Goal: Information Seeking & Learning: Stay updated

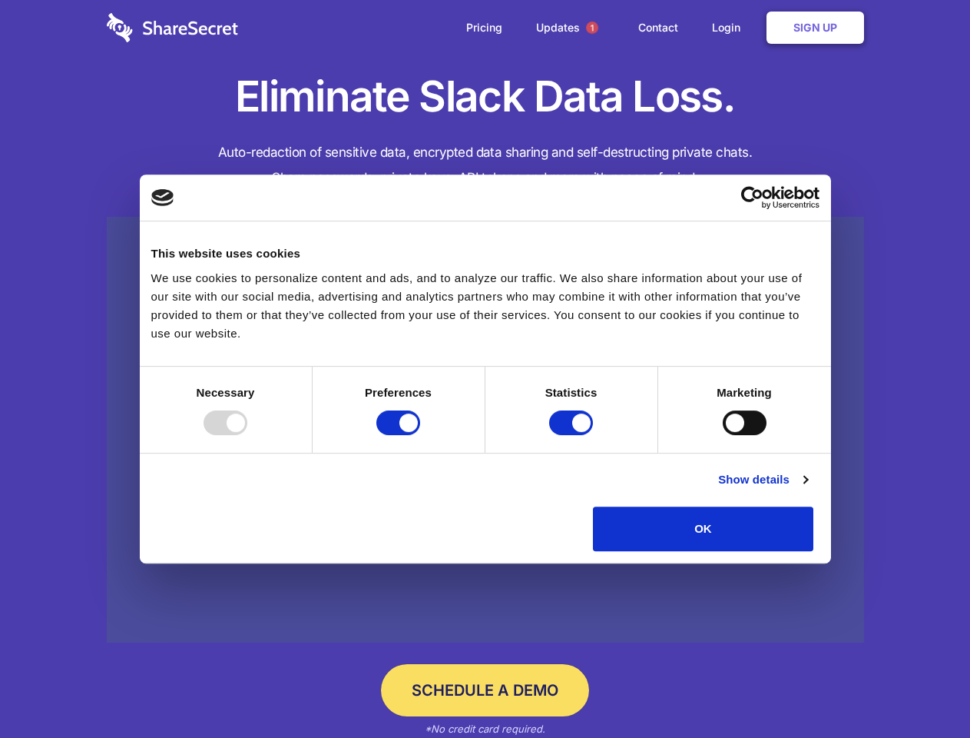
click at [247, 435] on div at bounding box center [226, 422] width 44 height 25
click at [420, 435] on input "Preferences" at bounding box center [398, 422] width 44 height 25
checkbox input "false"
click at [573, 435] on input "Statistics" at bounding box center [571, 422] width 44 height 25
checkbox input "false"
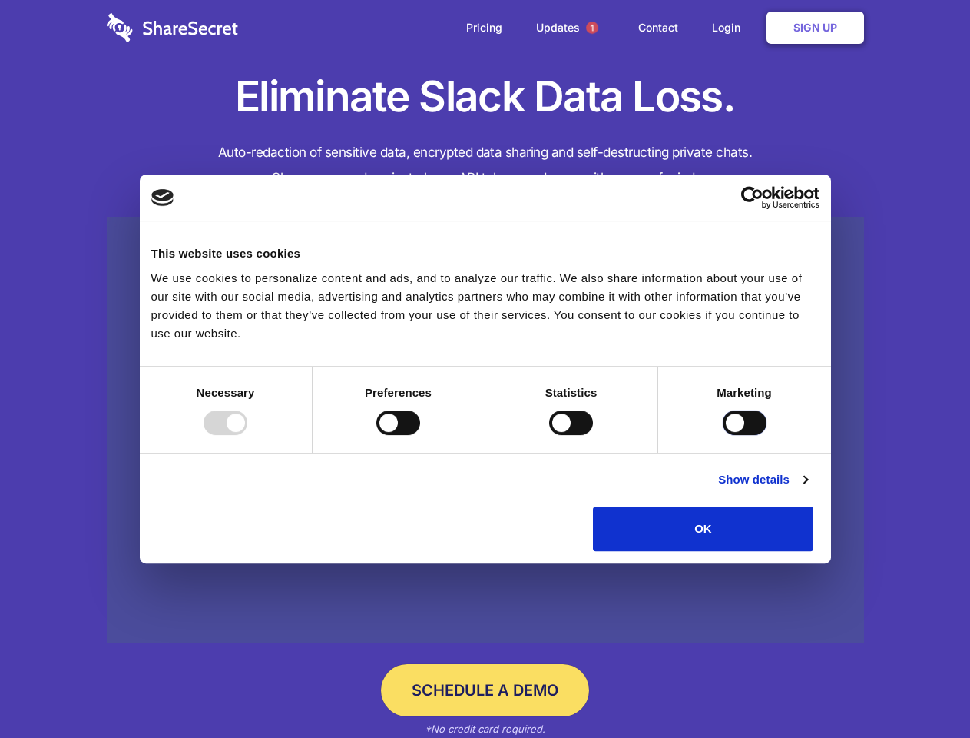
click at [723, 435] on input "Marketing" at bounding box center [745, 422] width 44 height 25
checkbox input "true"
click at [808, 489] on link "Show details" at bounding box center [762, 479] width 89 height 18
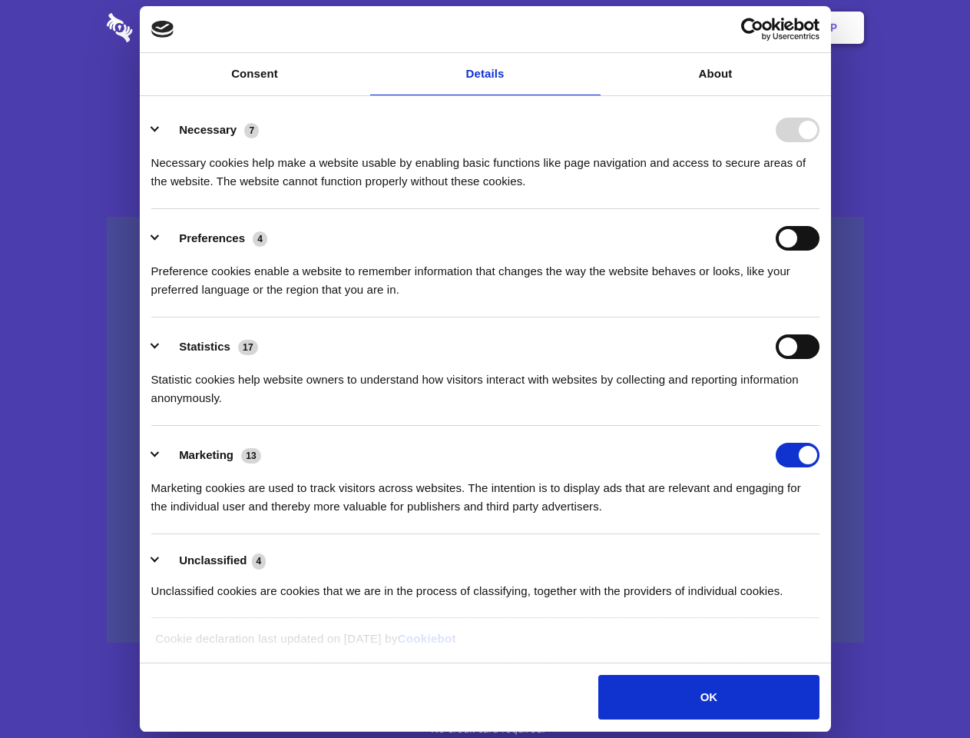
click at [820, 209] on li "Necessary 7 Necessary cookies help make a website usable by enabling basic func…" at bounding box center [485, 155] width 668 height 108
click at [592, 28] on span "1" at bounding box center [592, 28] width 12 height 12
